Goal: Task Accomplishment & Management: Complete application form

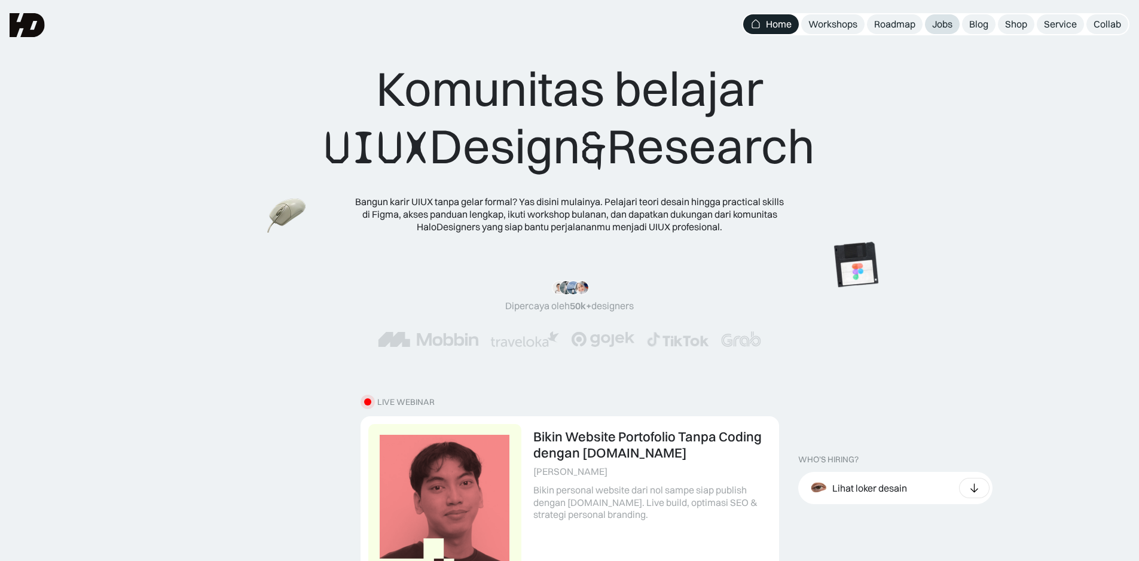
click at [940, 23] on div "Jobs" at bounding box center [942, 24] width 20 height 13
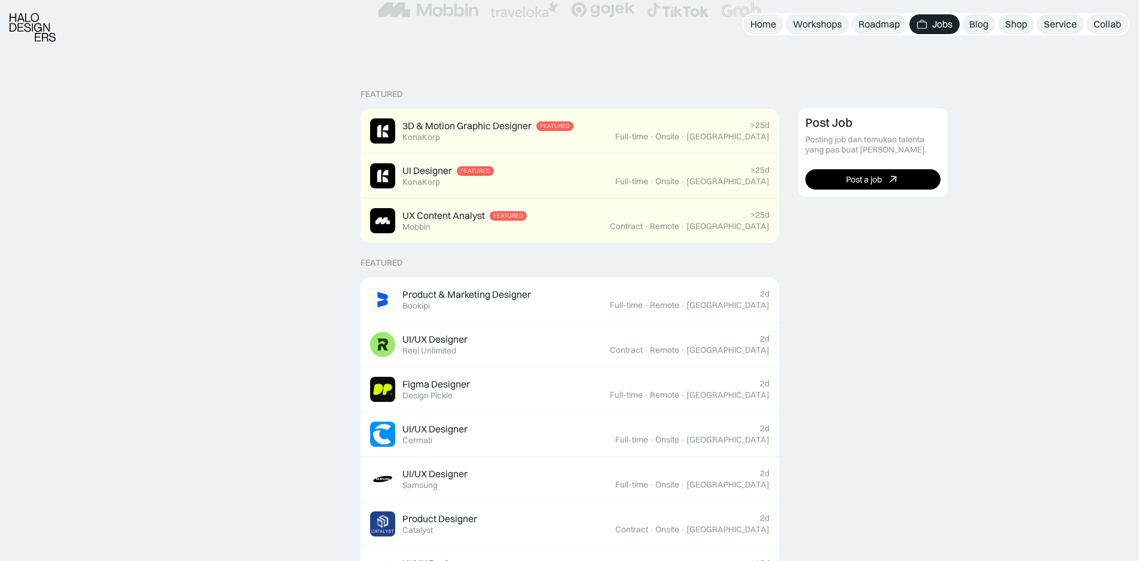
scroll to position [237, 0]
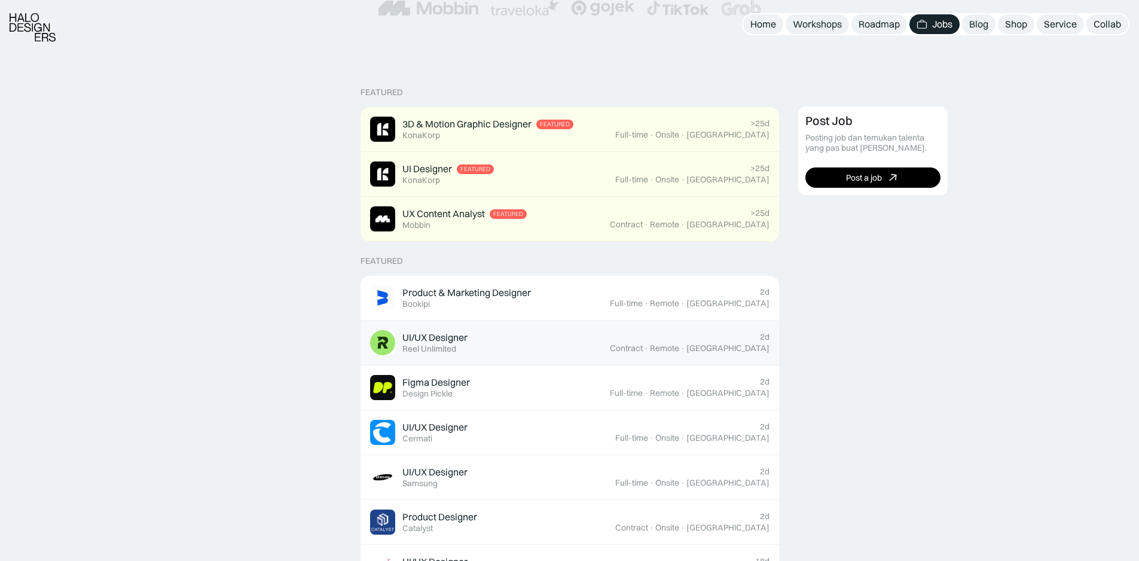
click at [610, 344] on div "UI/UX Designer Featured Reel Unlimited" at bounding box center [490, 342] width 240 height 25
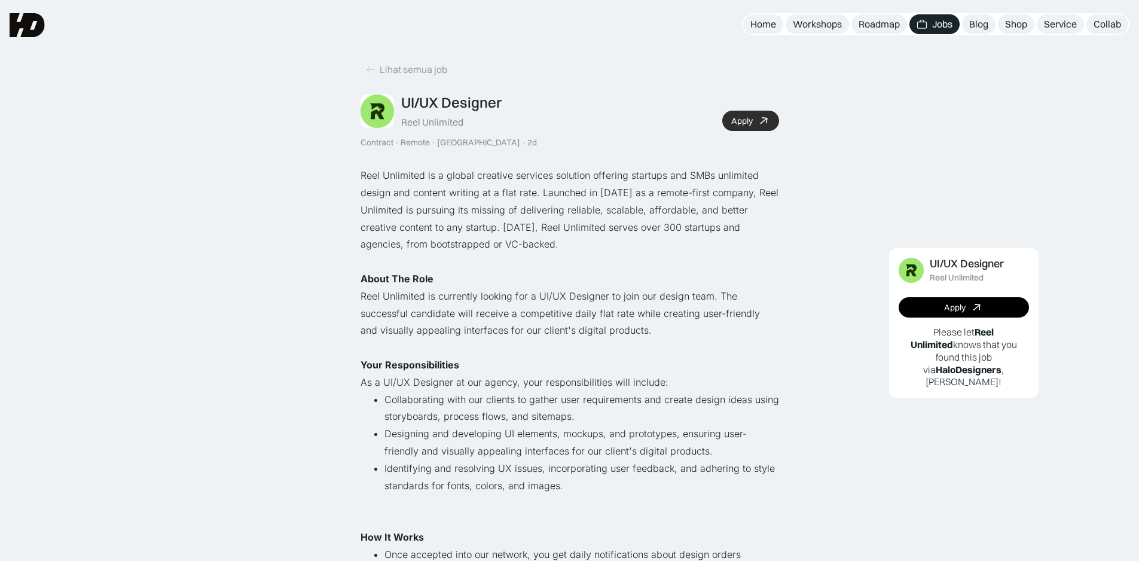
click at [745, 118] on div "Apply" at bounding box center [742, 121] width 22 height 10
